Goal: Task Accomplishment & Management: Use online tool/utility

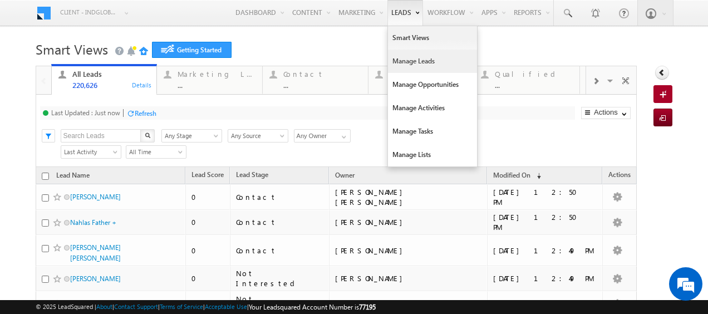
click at [399, 60] on link "Manage Leads" at bounding box center [432, 61] width 89 height 23
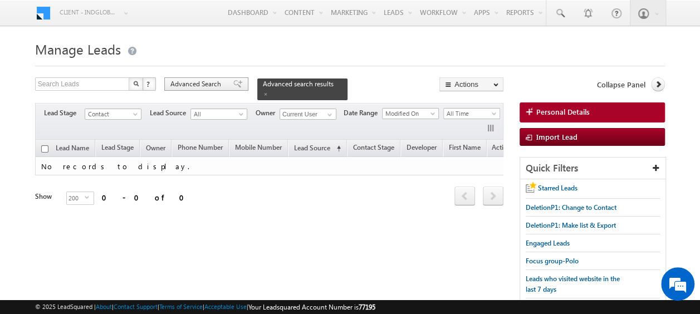
click at [205, 85] on span "Advanced Search" at bounding box center [197, 84] width 54 height 10
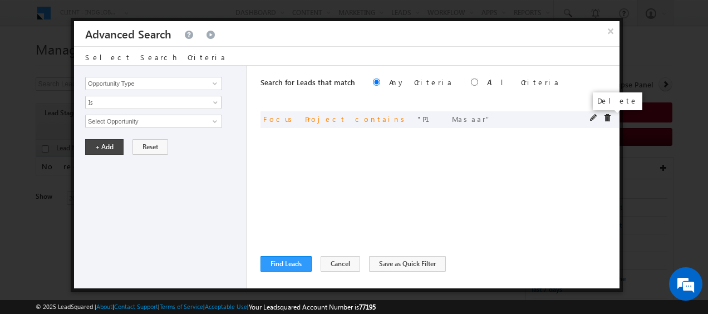
click at [609, 117] on span at bounding box center [607, 118] width 8 height 8
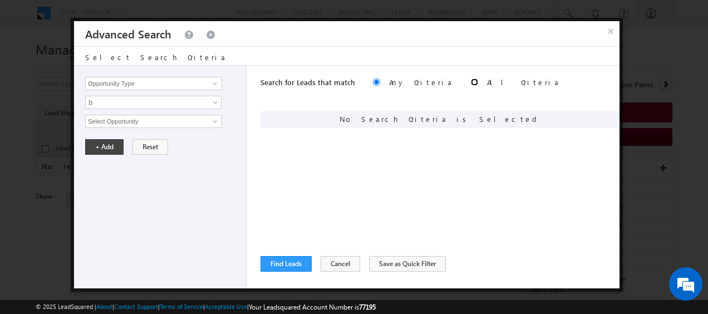
click at [471, 83] on input "radio" at bounding box center [474, 81] width 7 height 7
radio input "true"
click at [214, 85] on span at bounding box center [214, 83] width 9 height 9
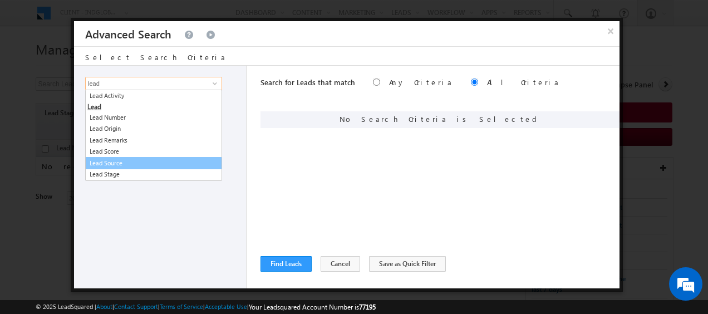
click at [136, 163] on link "Lead Source" at bounding box center [153, 163] width 137 height 13
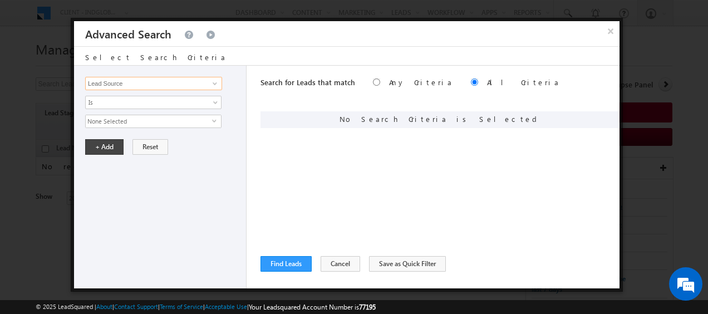
type input "Lead Source"
click at [214, 120] on span "select" at bounding box center [216, 120] width 9 height 5
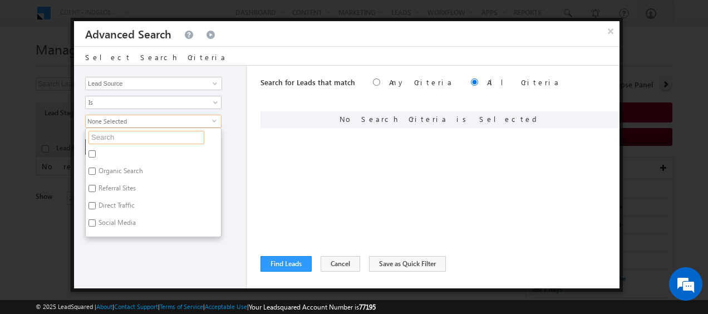
click at [129, 138] on input "text" at bounding box center [147, 137] width 116 height 13
type input "u"
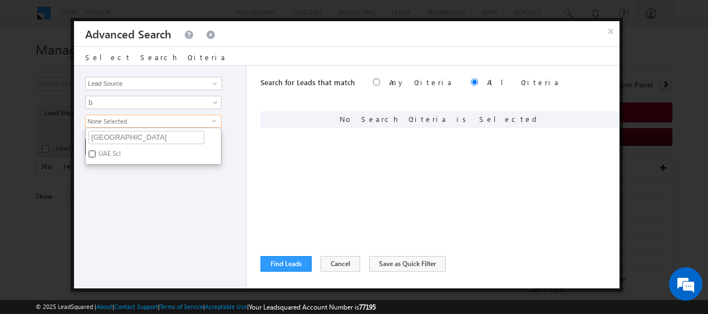
click at [94, 151] on input "UAE Scl" at bounding box center [92, 153] width 7 height 7
checkbox input "true"
drag, startPoint x: 145, startPoint y: 131, endPoint x: 131, endPoint y: 140, distance: 16.1
click at [145, 131] on input "uae" at bounding box center [147, 137] width 116 height 13
drag, startPoint x: 109, startPoint y: 135, endPoint x: 63, endPoint y: 135, distance: 46.2
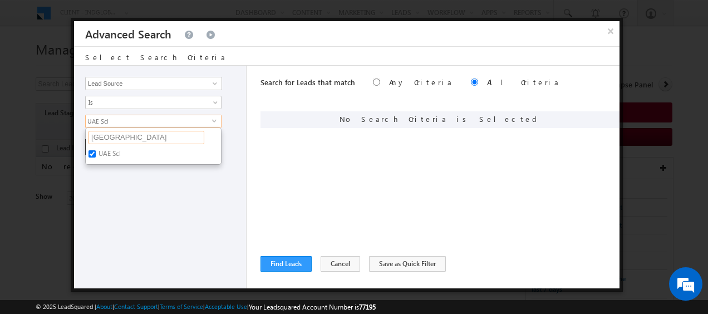
click at [63, 135] on body "Menu Client - indglobal2 (77195) X (My Organization) - indglobal (48060) Client…" at bounding box center [354, 172] width 708 height 345
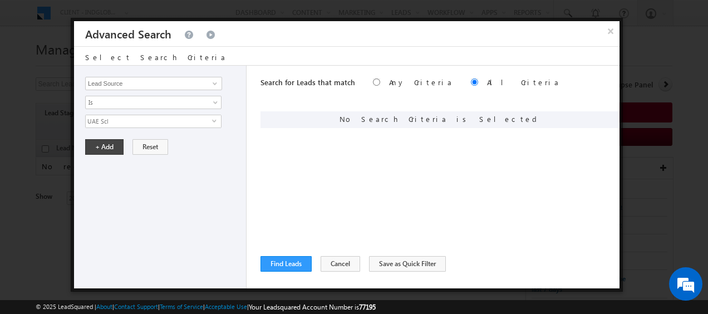
click at [97, 117] on span "UAE Scl" at bounding box center [149, 121] width 126 height 12
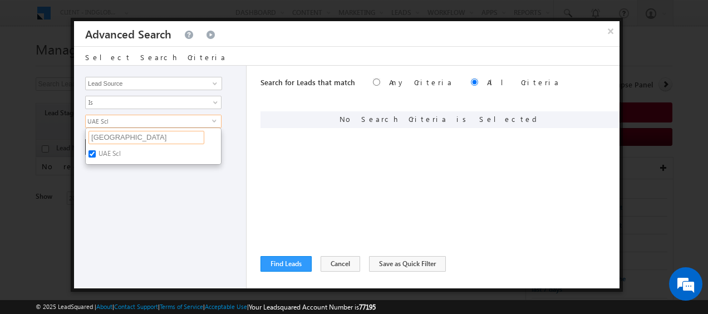
drag, startPoint x: 116, startPoint y: 136, endPoint x: 75, endPoint y: 136, distance: 41.2
click at [75, 136] on div "Opportunity Type Lead Activity Task Sales Group Prospect Id Address 1 Address 2…" at bounding box center [160, 177] width 173 height 223
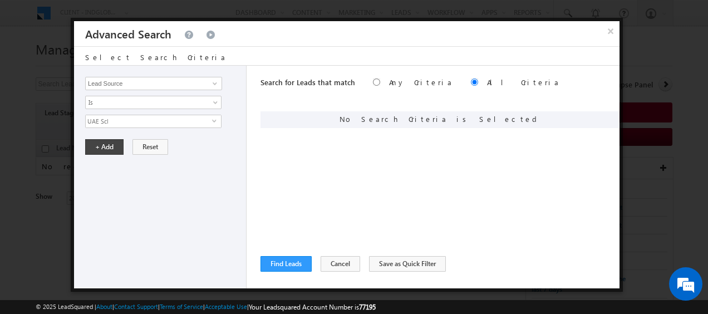
click at [148, 123] on span "UAE Scl" at bounding box center [149, 121] width 126 height 12
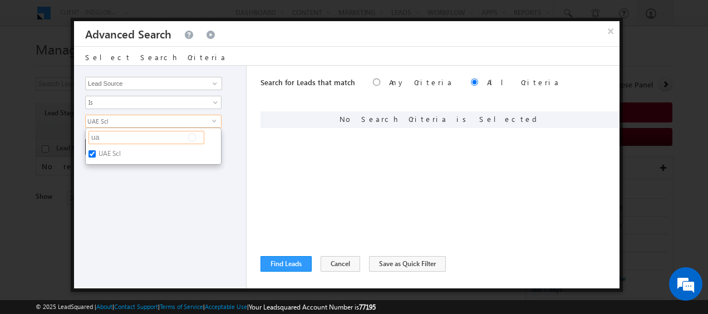
type input "u"
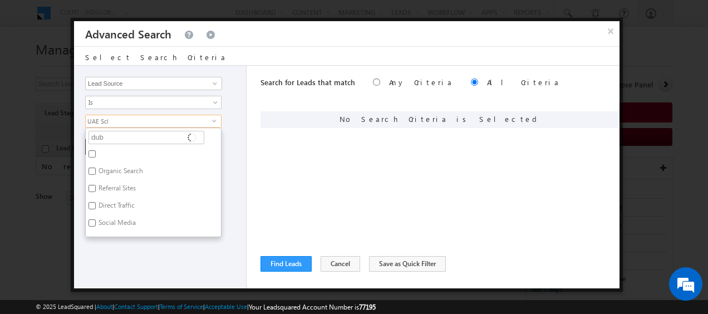
type input "duba"
click at [91, 154] on input "Dubai-Scl" at bounding box center [92, 153] width 7 height 7
checkbox input "true"
click at [228, 145] on div "+ Add Reset" at bounding box center [162, 147] width 155 height 16
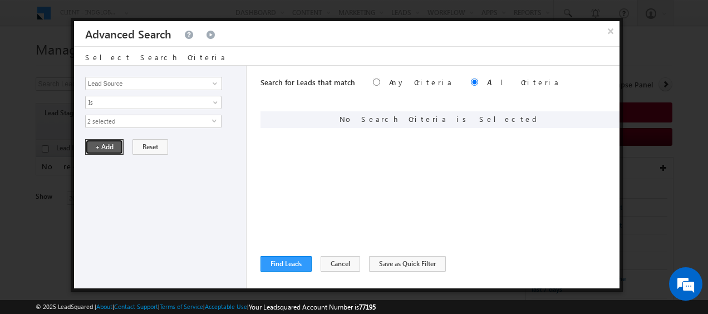
click at [94, 142] on button "+ Add" at bounding box center [104, 147] width 38 height 16
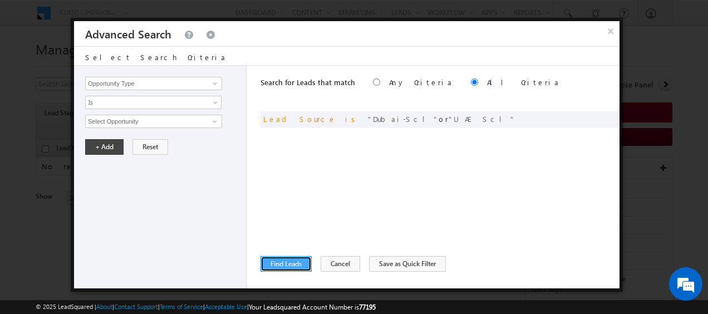
click at [296, 258] on button "Find Leads" at bounding box center [286, 264] width 51 height 16
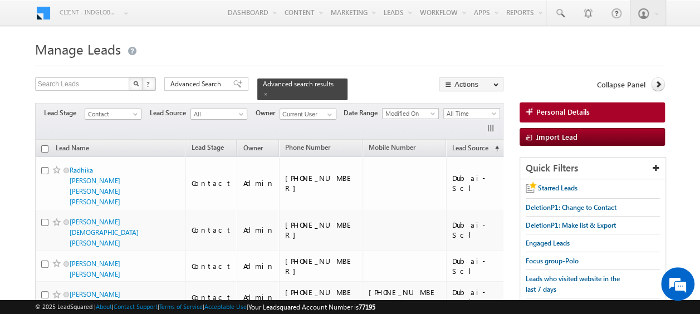
click at [46, 145] on input "checkbox" at bounding box center [44, 148] width 7 height 7
checkbox input "true"
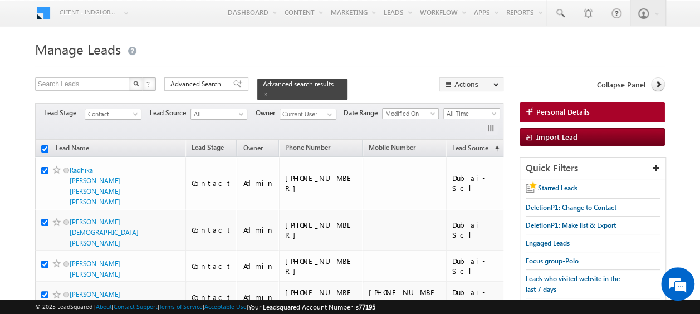
checkbox input "true"
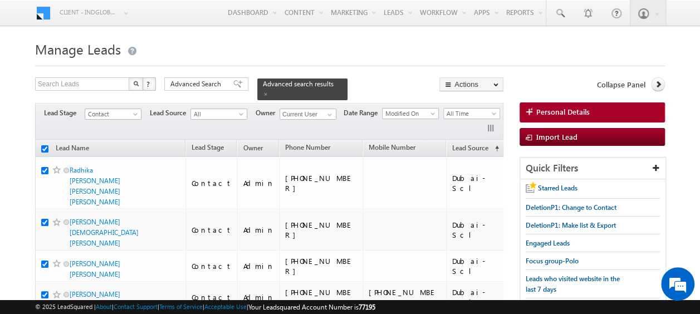
checkbox input "true"
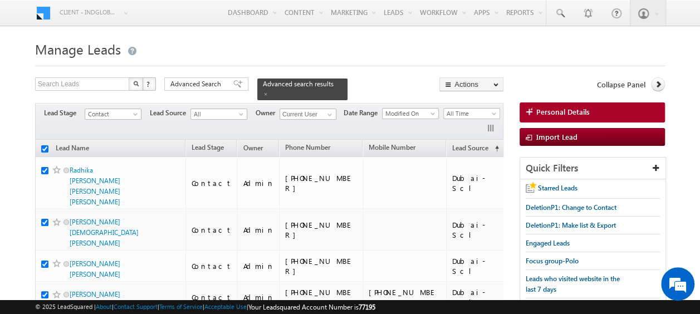
checkbox input "true"
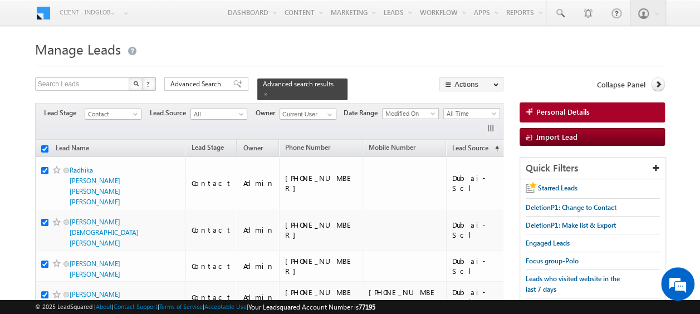
checkbox input "true"
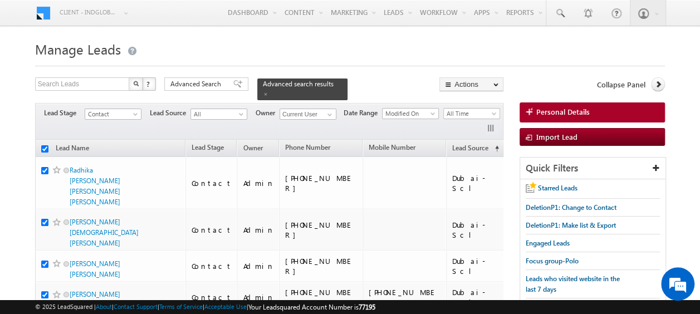
checkbox input "true"
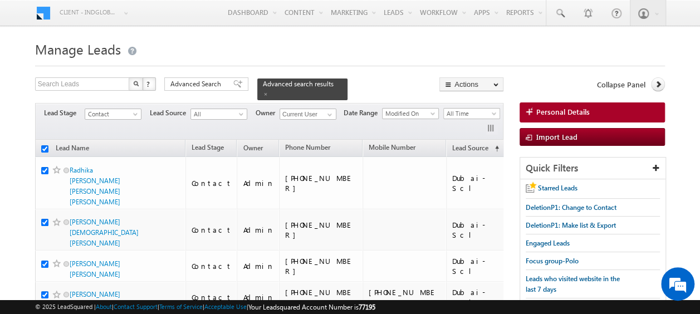
checkbox input "true"
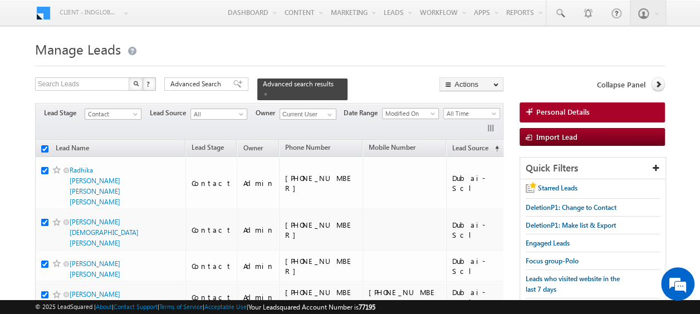
checkbox input "true"
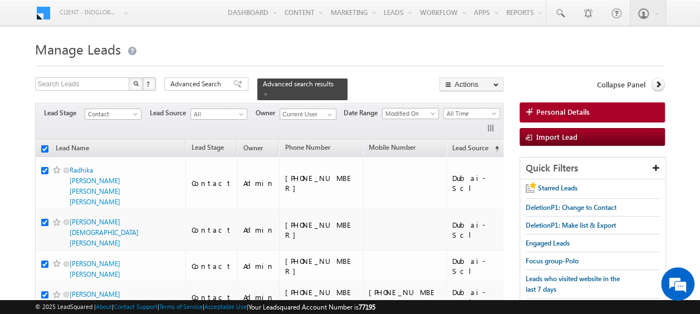
checkbox input "true"
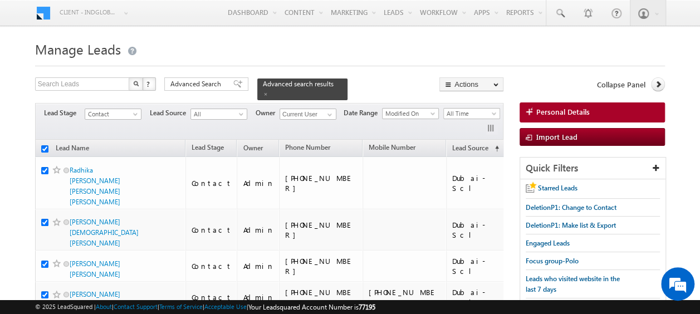
checkbox input "true"
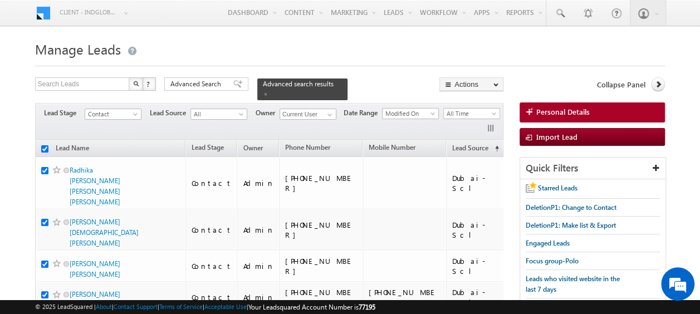
checkbox input "true"
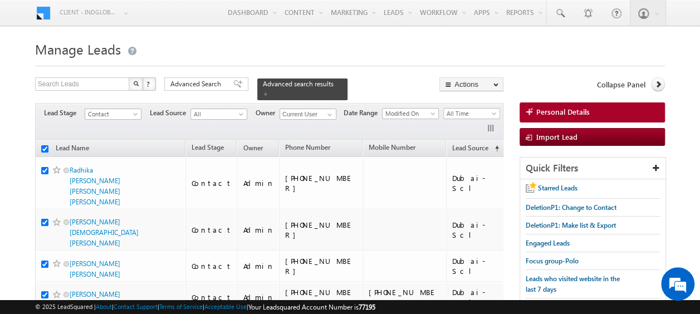
checkbox input "true"
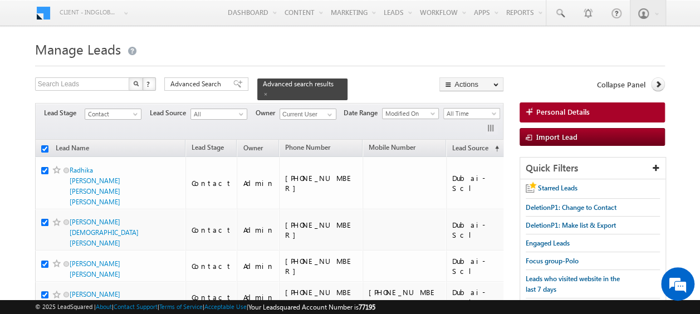
checkbox input "true"
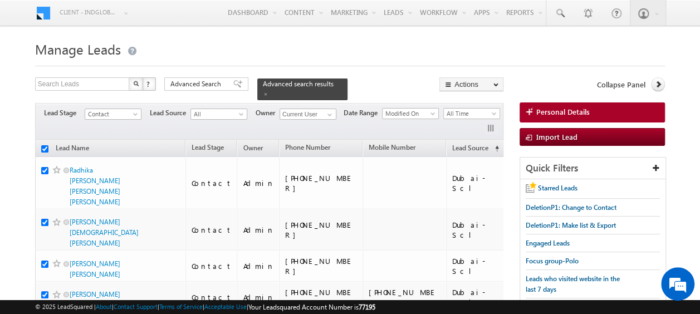
checkbox input "true"
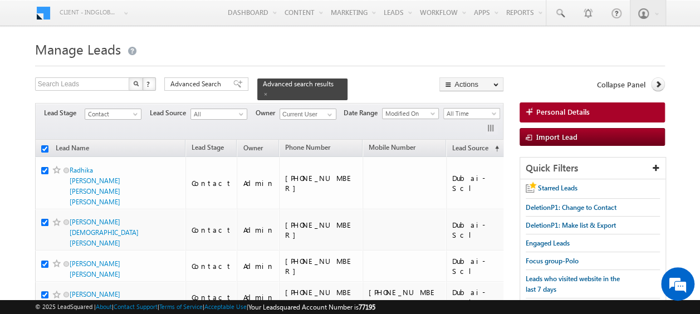
checkbox input "true"
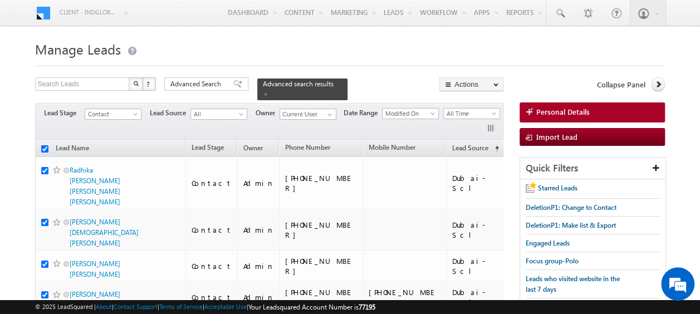
checkbox input "true"
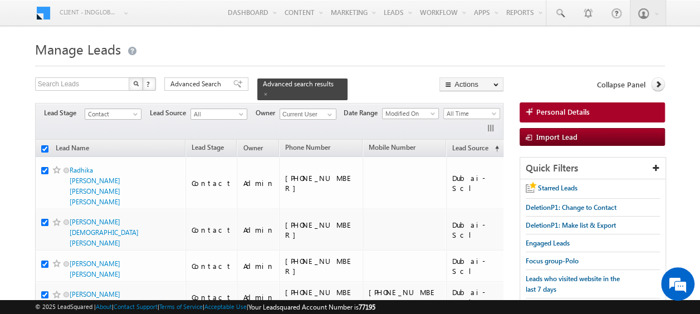
checkbox input "true"
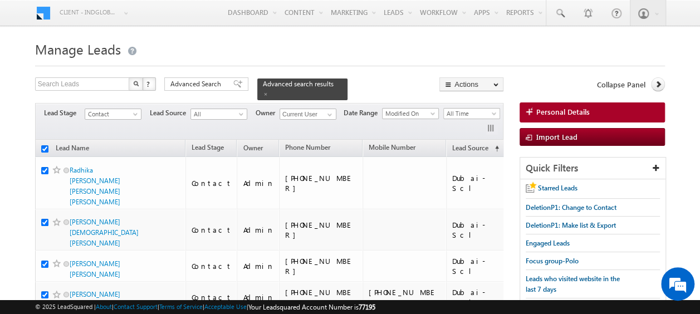
checkbox input "true"
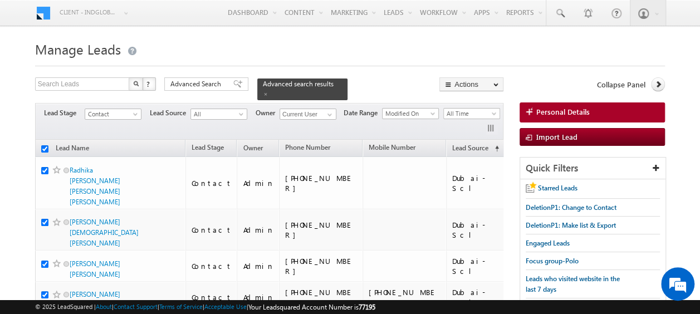
checkbox input "true"
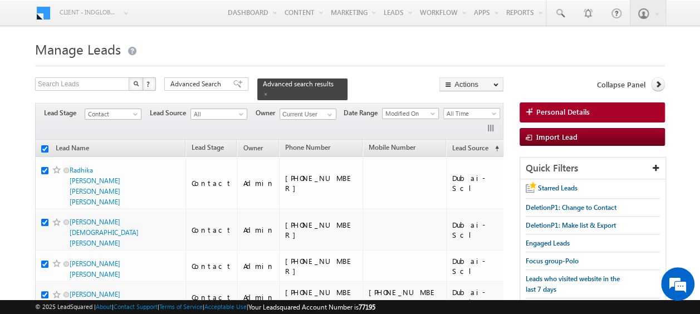
checkbox input "true"
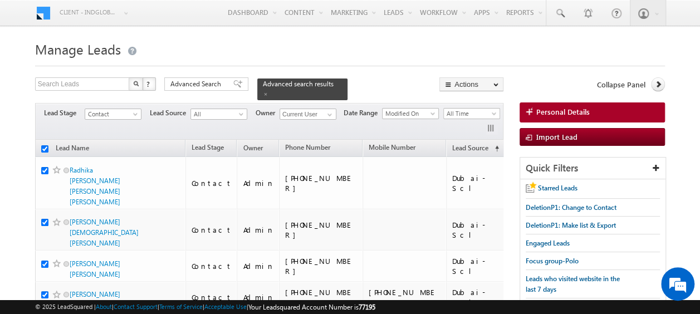
checkbox input "true"
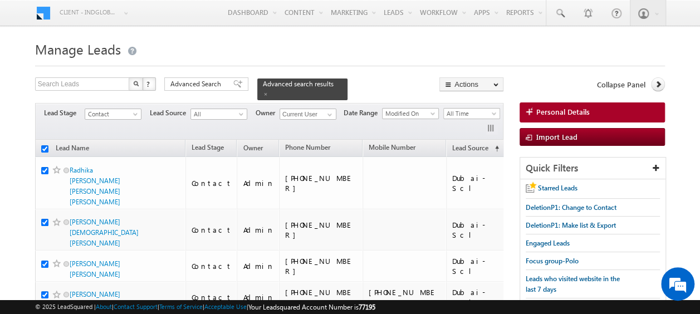
checkbox input "true"
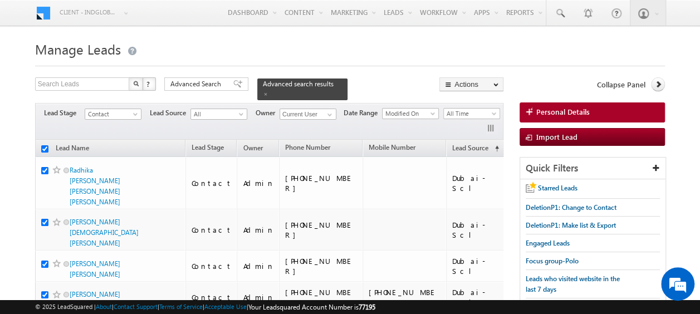
checkbox input "true"
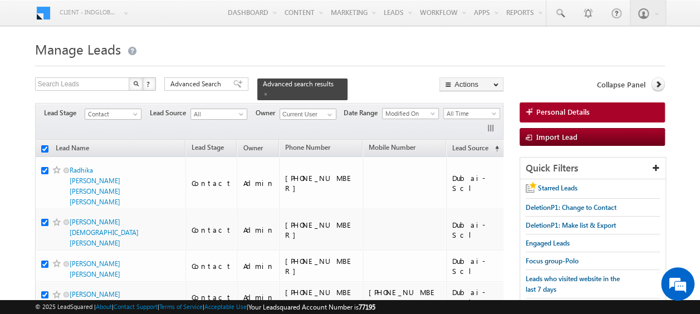
checkbox input "true"
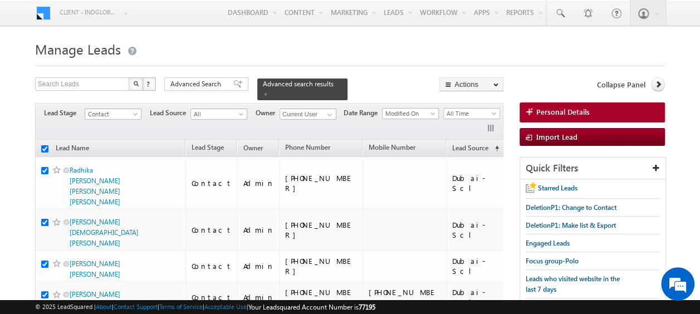
checkbox input "true"
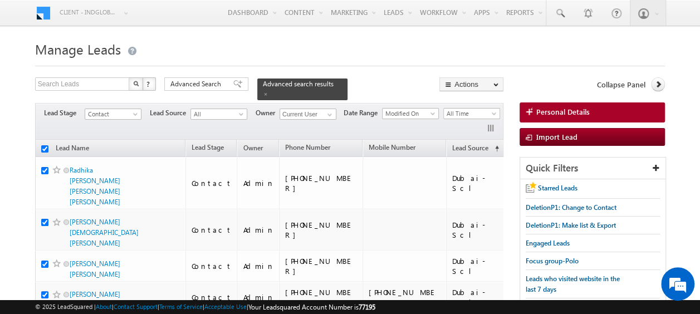
checkbox input "true"
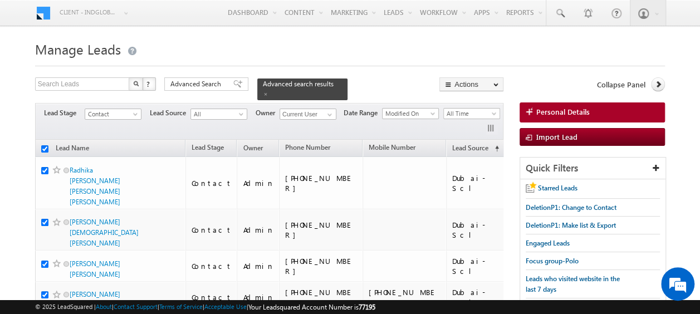
checkbox input "true"
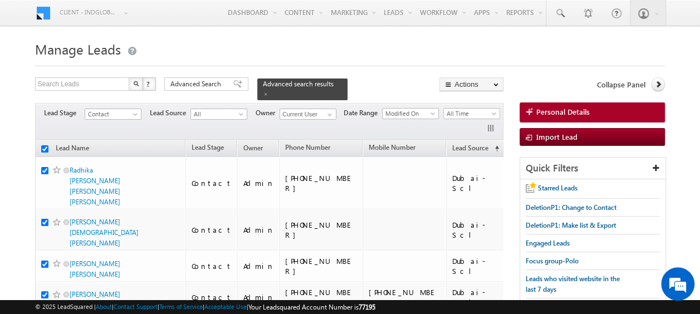
checkbox input "true"
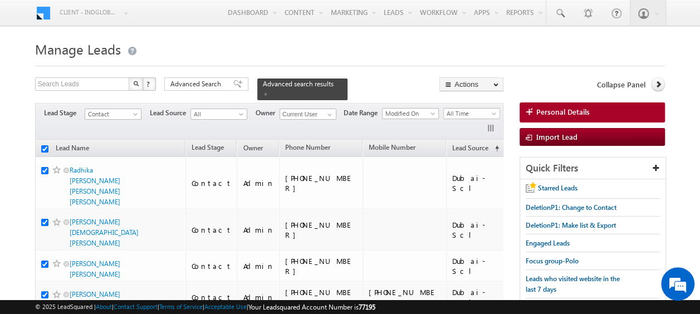
checkbox input "true"
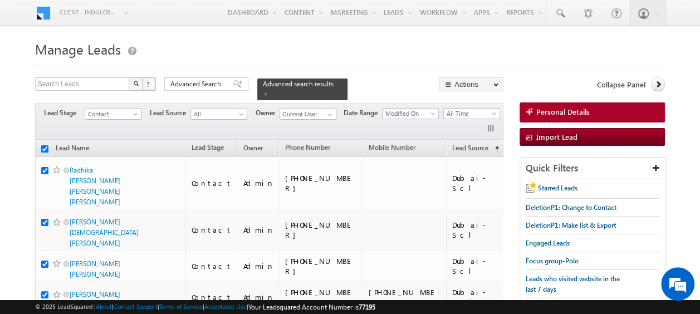
checkbox input "true"
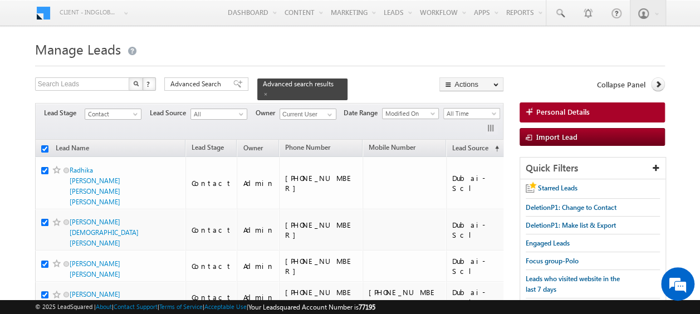
checkbox input "true"
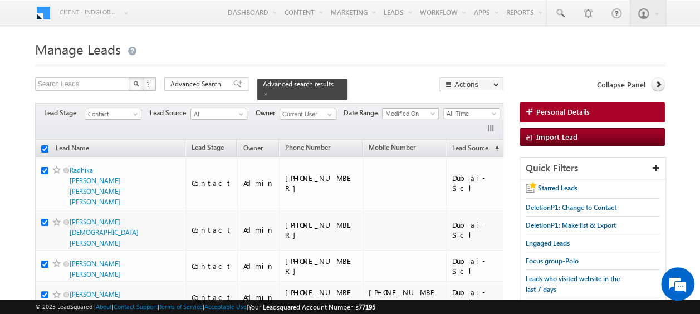
checkbox input "true"
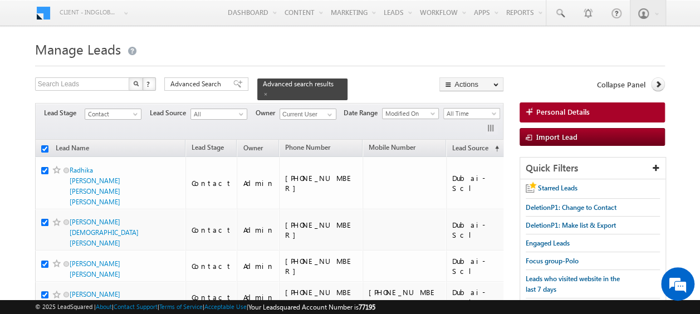
checkbox input "true"
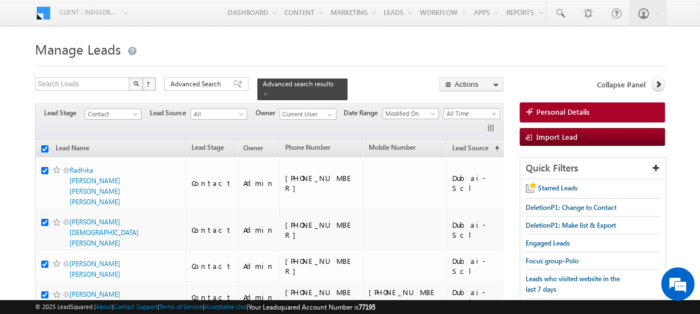
checkbox input "true"
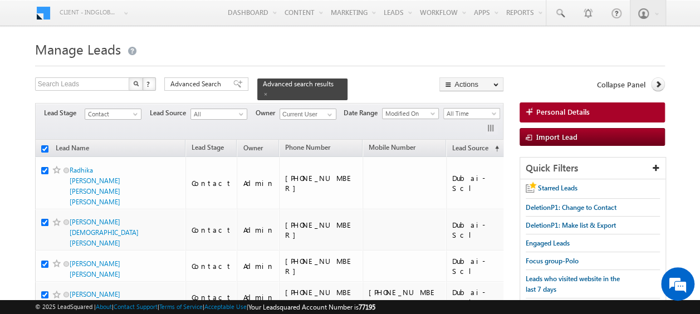
checkbox input "true"
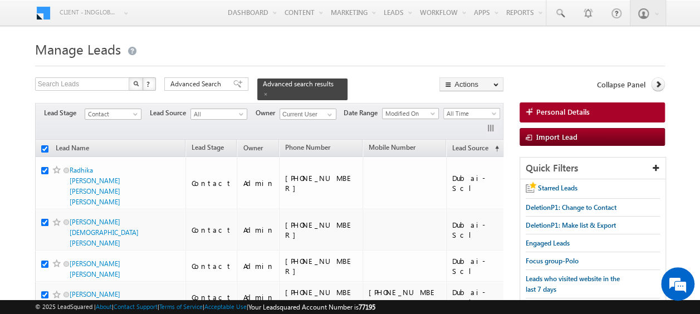
checkbox input "true"
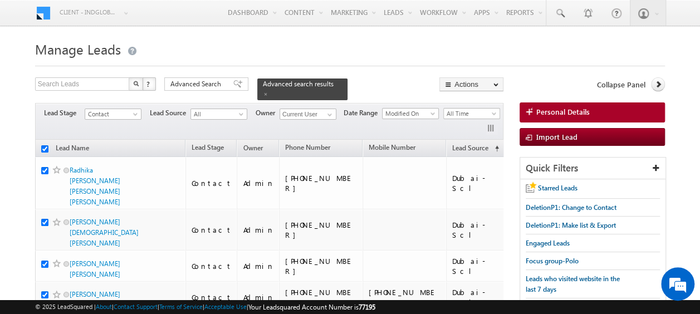
checkbox input "true"
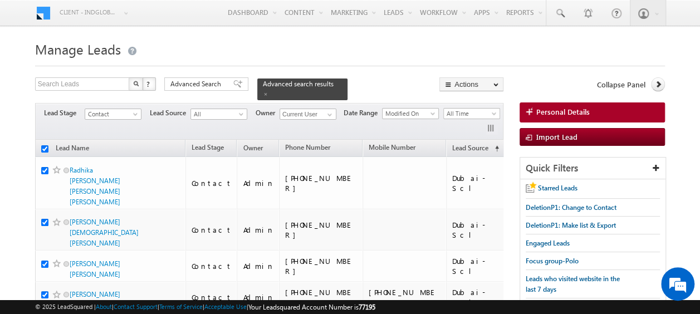
checkbox input "true"
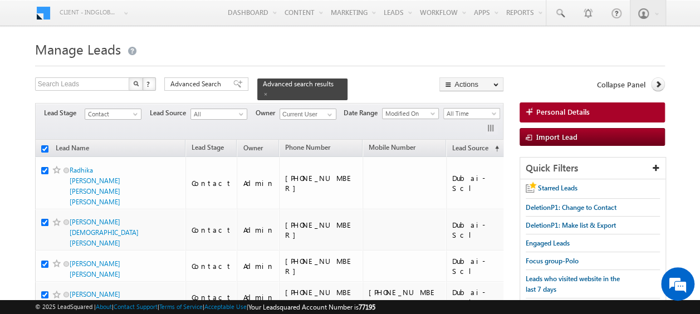
checkbox input "true"
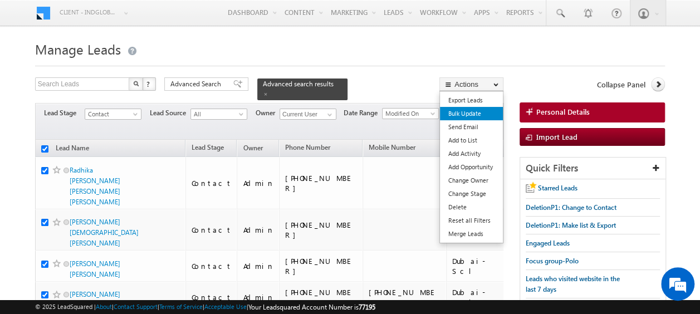
click at [469, 115] on link "Bulk Update" at bounding box center [471, 113] width 63 height 13
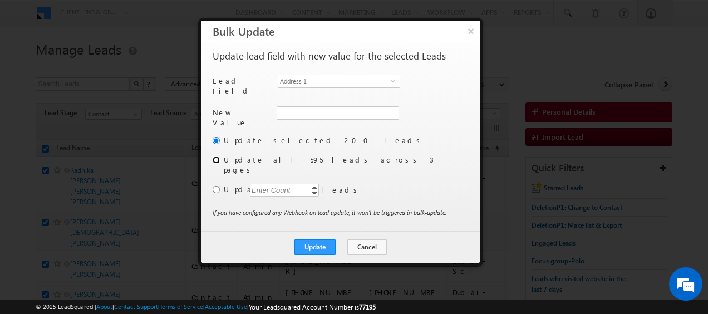
click at [215, 158] on input "radio" at bounding box center [216, 159] width 7 height 7
click at [394, 81] on span "select" at bounding box center [395, 80] width 9 height 5
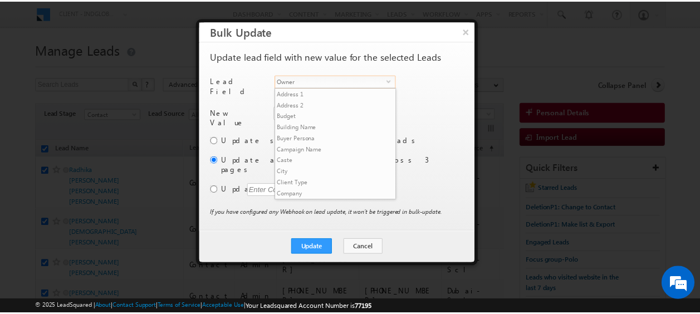
scroll to position [424, 0]
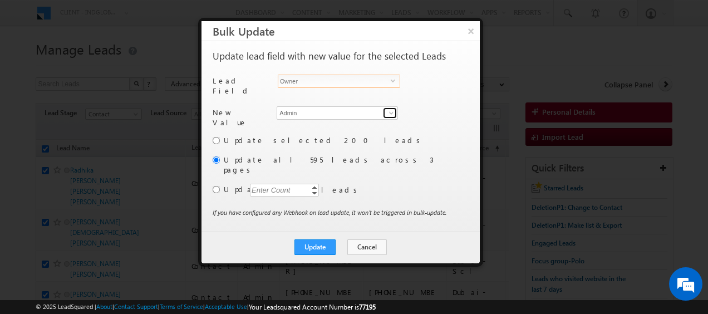
click at [389, 112] on span at bounding box center [391, 113] width 9 height 9
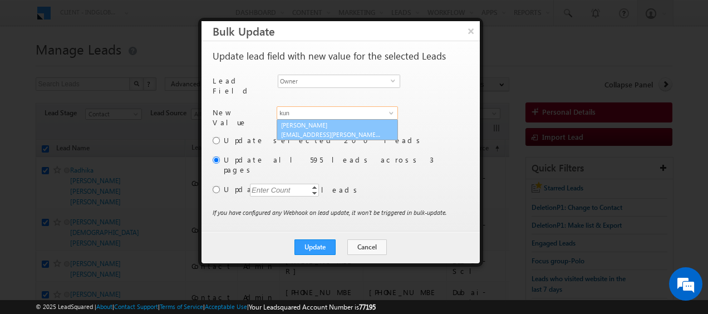
click at [346, 130] on span "kunal.sehrawat@indglobal.ae" at bounding box center [331, 134] width 100 height 8
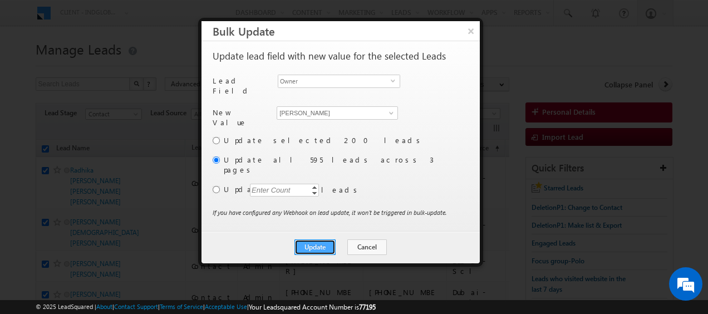
click at [313, 239] on button "Update" at bounding box center [314, 247] width 41 height 16
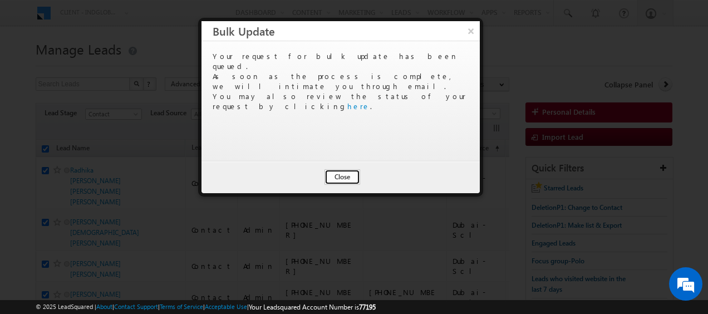
click at [343, 178] on button "Close" at bounding box center [343, 177] width 36 height 16
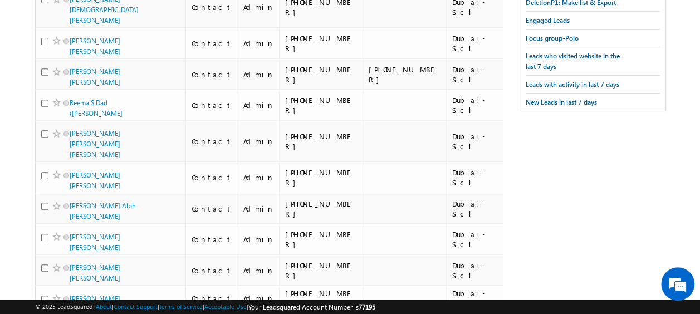
scroll to position [0, 0]
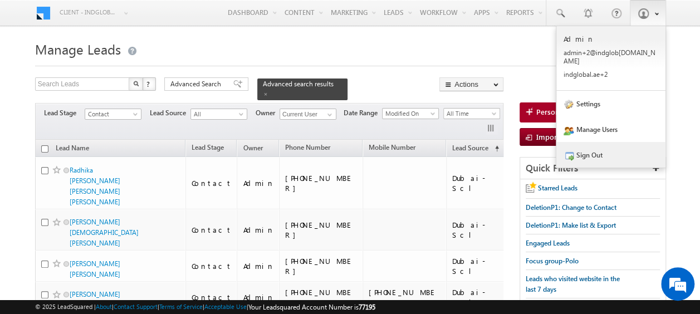
click at [592, 151] on link "Sign Out" at bounding box center [610, 155] width 109 height 26
